Goal: Check status

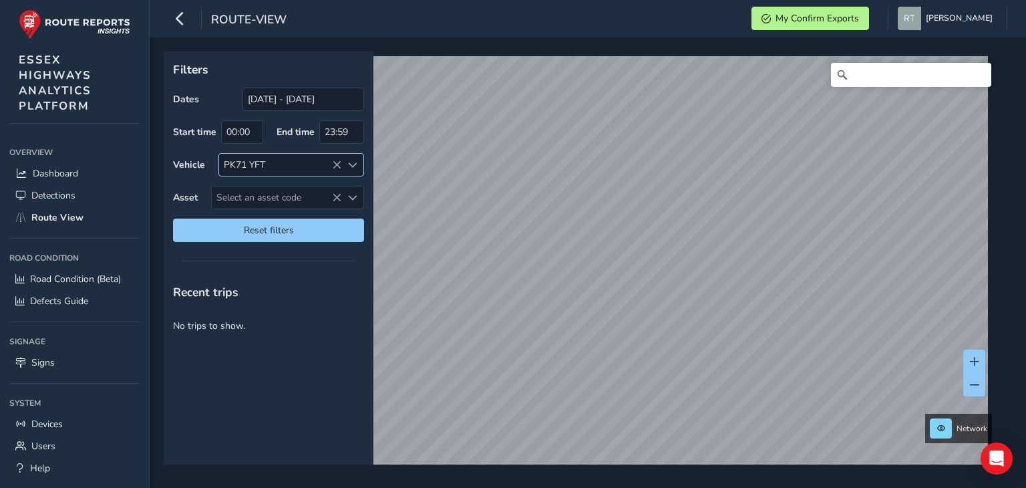
click at [339, 161] on icon at bounding box center [336, 164] width 9 height 9
